Goal: Complete application form

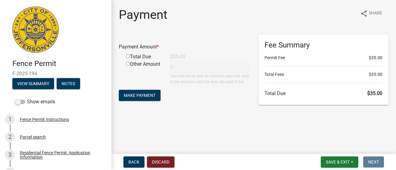
click at [127, 57] on input "radio" at bounding box center [128, 56] width 4 height 4
radio input "true"
type input "35"
click at [140, 98] on button "Make Payment" at bounding box center [140, 95] width 42 height 11
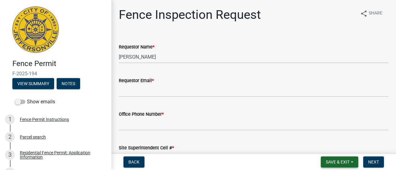
click at [342, 162] on span "Save & Exit" at bounding box center [337, 162] width 24 height 5
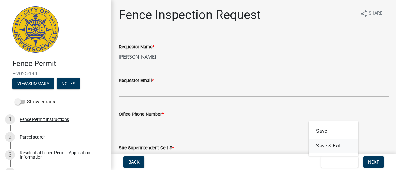
click at [335, 149] on button "Save & Exit" at bounding box center [332, 146] width 49 height 15
